Goal: Navigation & Orientation: Find specific page/section

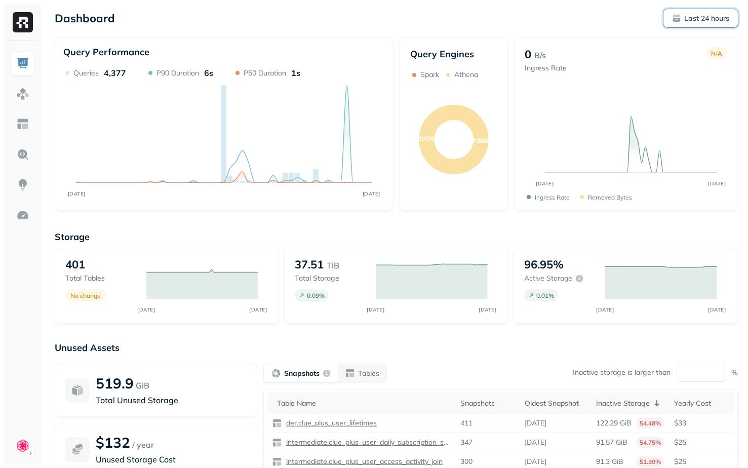
click at [698, 22] on p "Last 24 hours" at bounding box center [706, 19] width 45 height 10
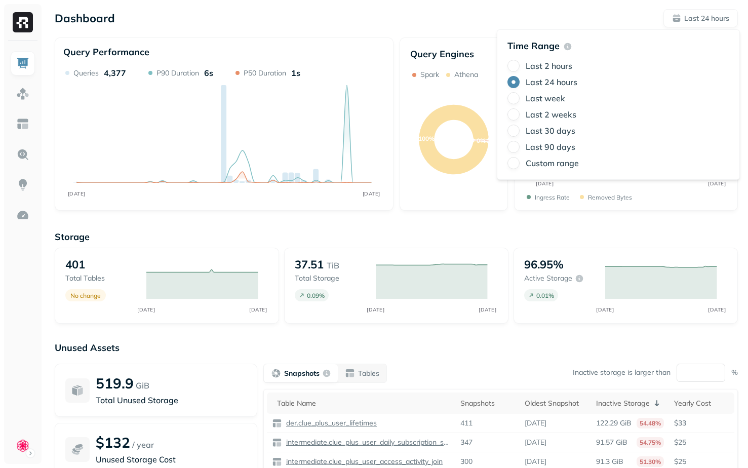
click at [580, 9] on div "Dashboard Last 24 hours" at bounding box center [396, 18] width 683 height 18
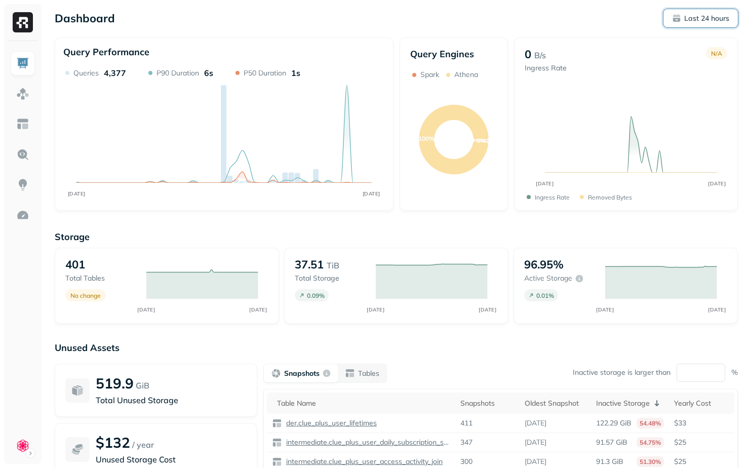
click at [698, 15] on p "Last 24 hours" at bounding box center [706, 19] width 45 height 10
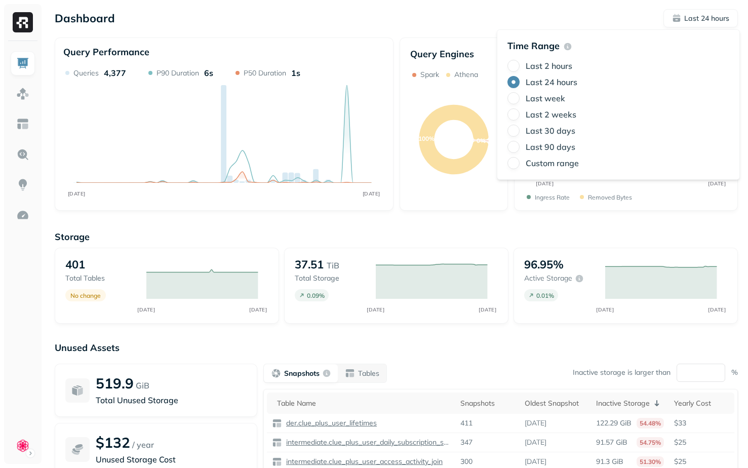
click at [559, 98] on label "Last week" at bounding box center [545, 98] width 39 height 10
click at [519, 98] on button "Last week" at bounding box center [513, 98] width 12 height 12
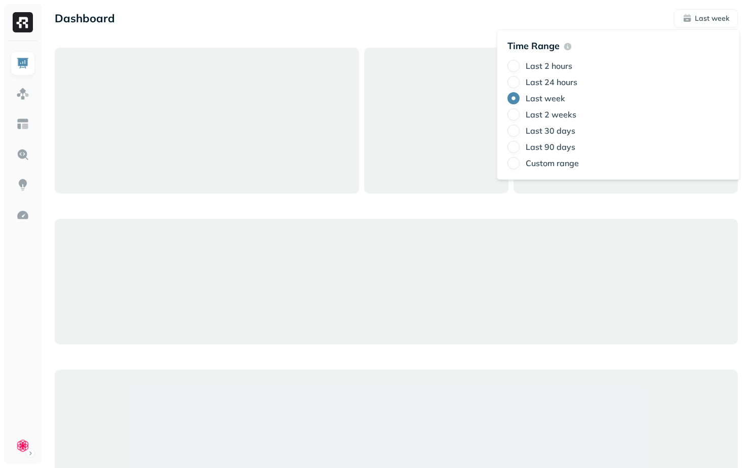
click at [438, 171] on div at bounding box center [436, 121] width 145 height 146
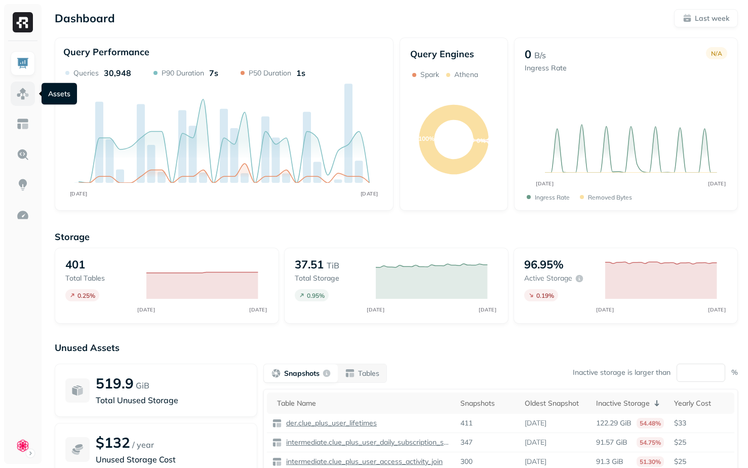
click at [19, 96] on img at bounding box center [22, 93] width 13 height 13
